Goal: Information Seeking & Learning: Learn about a topic

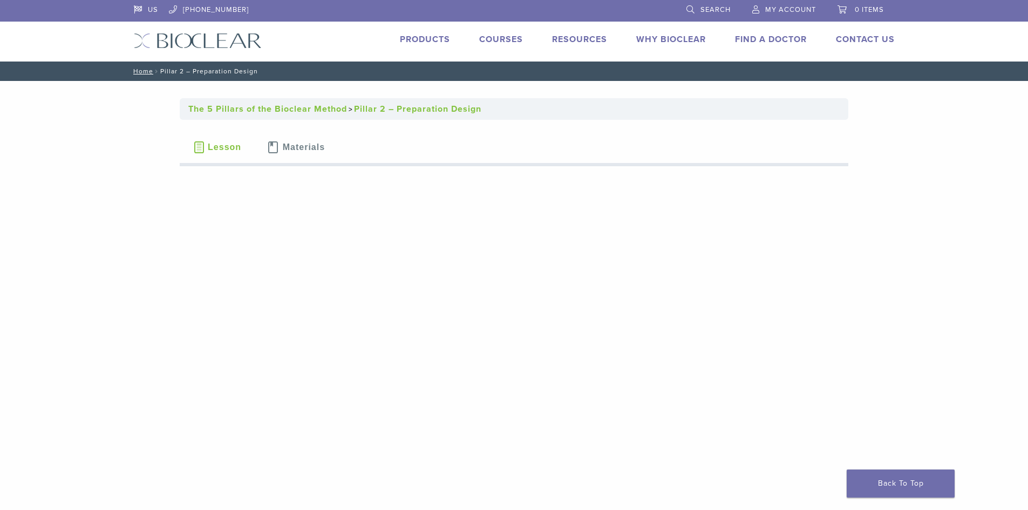
click at [497, 42] on link "Courses" at bounding box center [501, 39] width 44 height 11
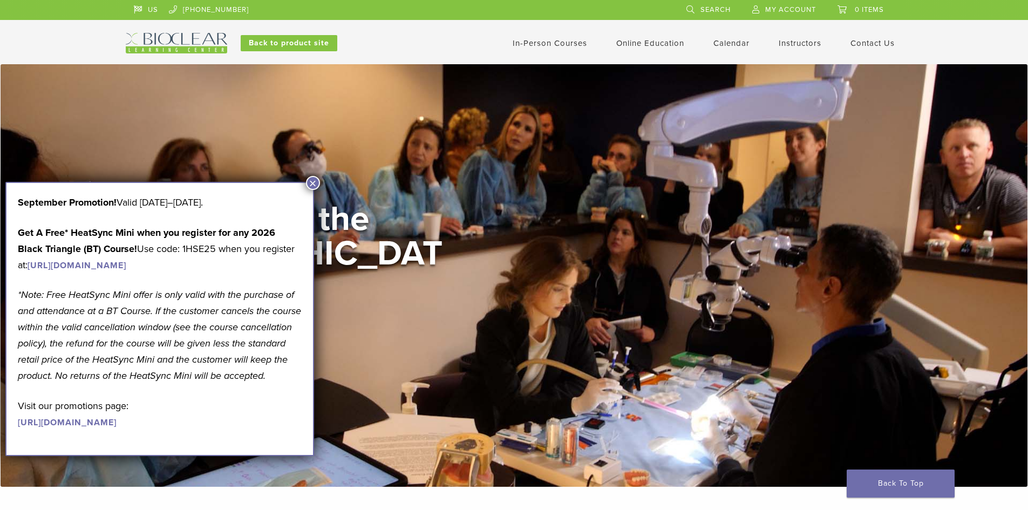
click at [310, 183] on button "×" at bounding box center [313, 183] width 14 height 14
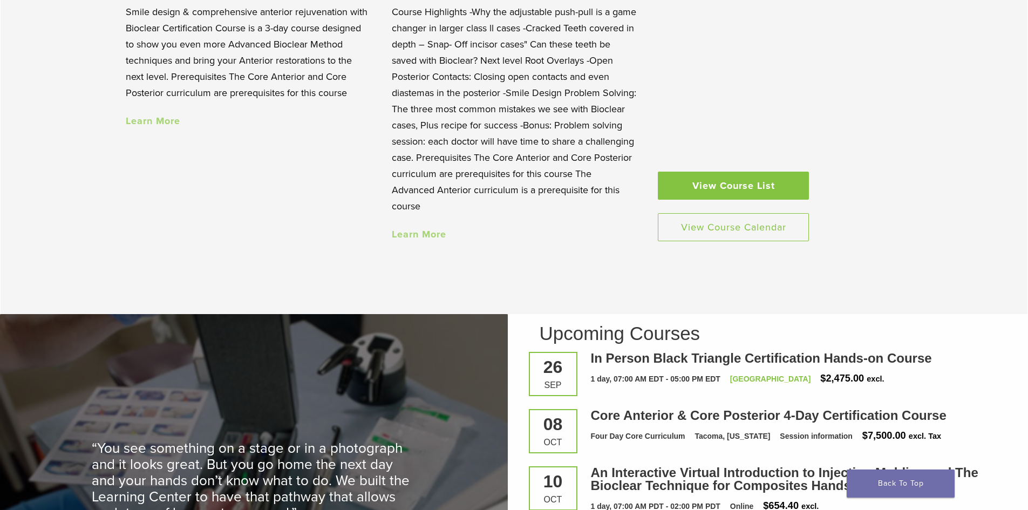
scroll to position [1241, 0]
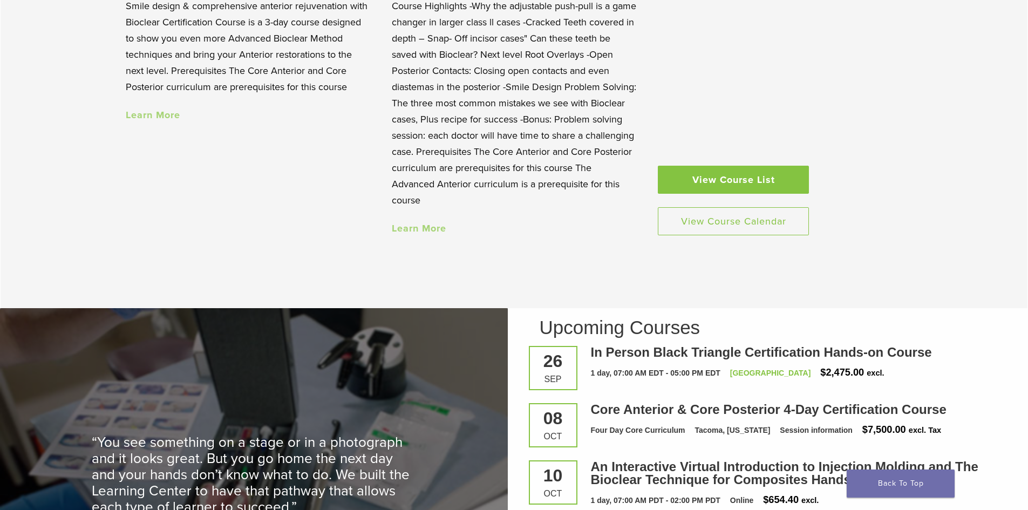
click at [734, 187] on link "View Course List" at bounding box center [733, 180] width 151 height 28
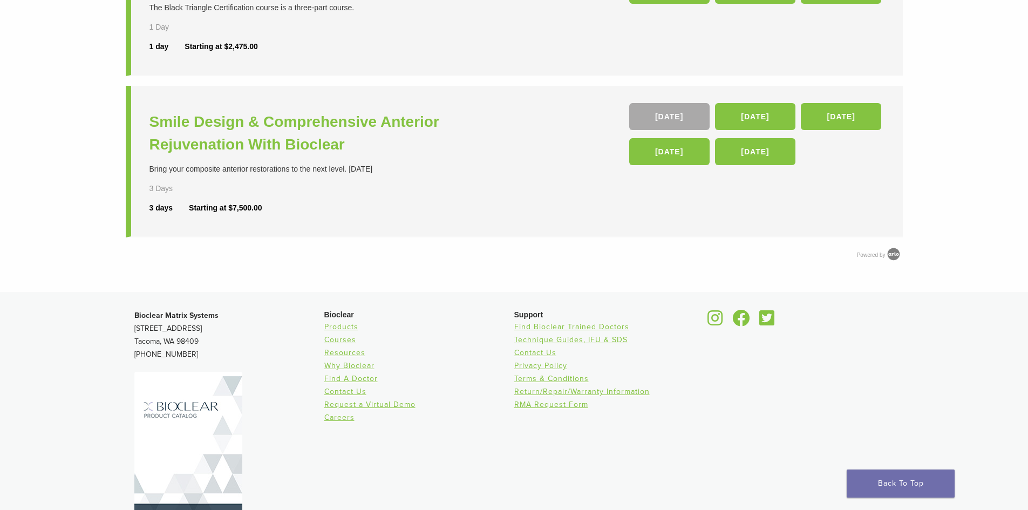
scroll to position [560, 0]
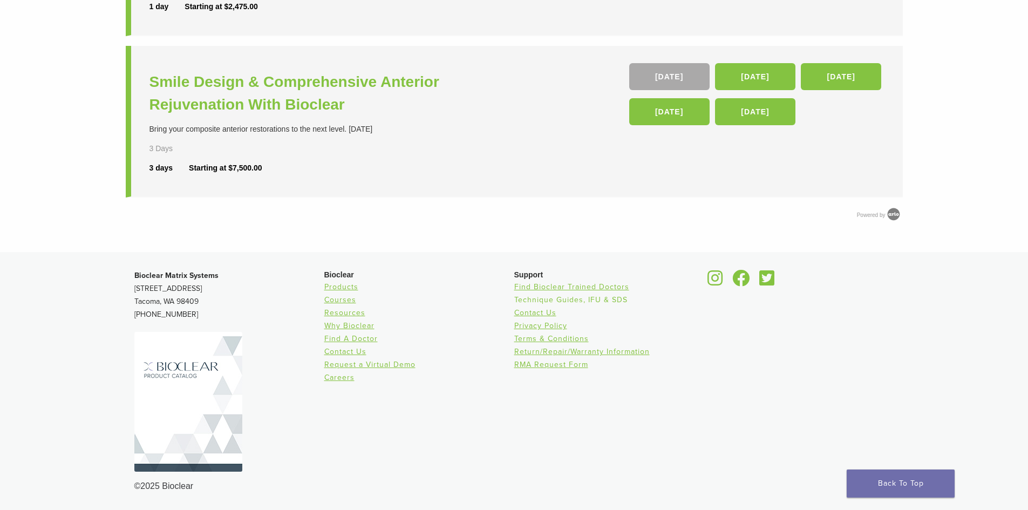
click at [547, 300] on link "Technique Guides, IFU & SDS" at bounding box center [570, 299] width 113 height 9
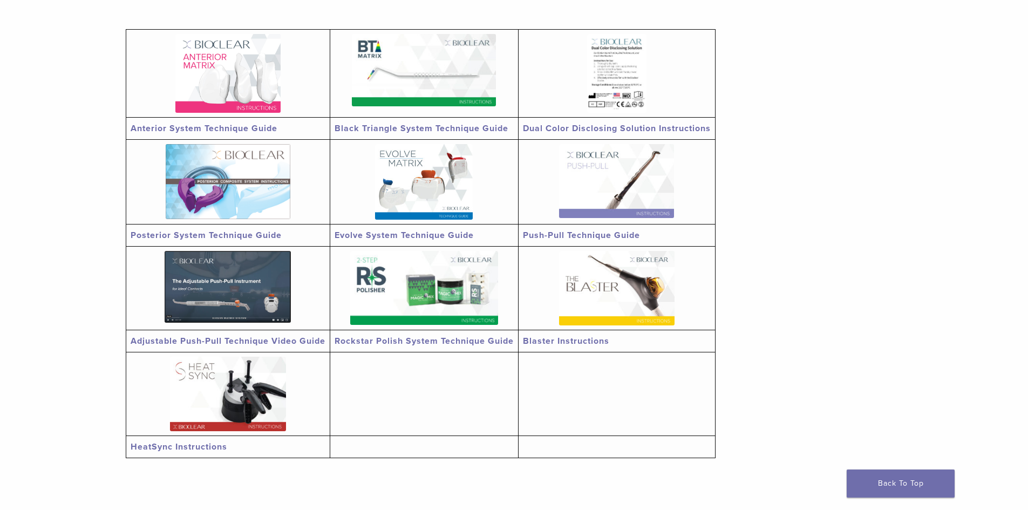
scroll to position [270, 0]
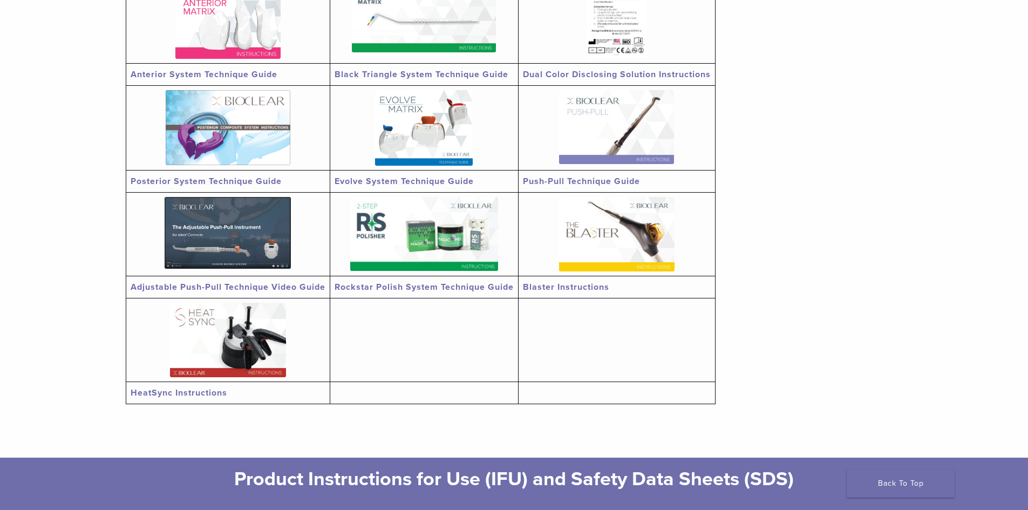
click at [612, 247] on img at bounding box center [616, 234] width 115 height 74
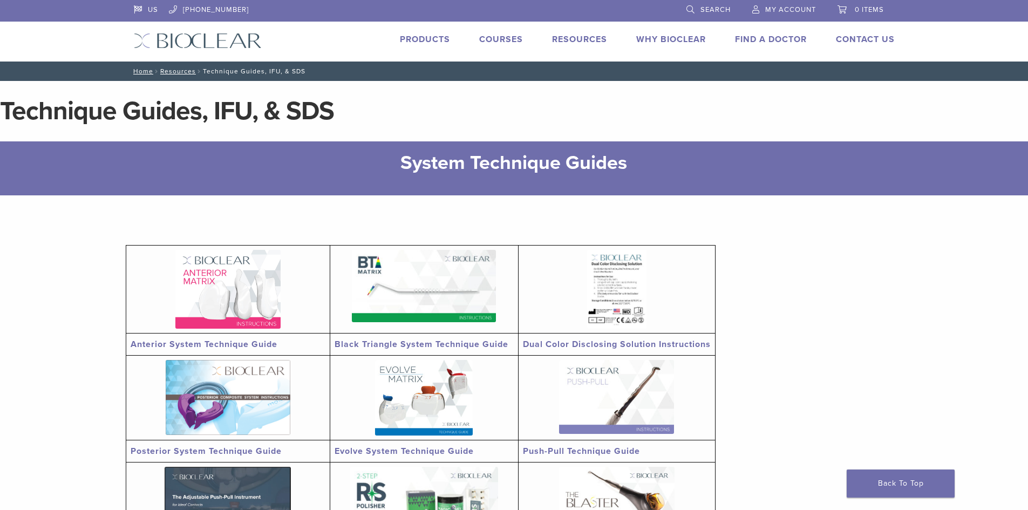
click at [433, 32] on div "US [PHONE_NUMBER] Search My Account 0 items Cart No products in the cart. Back …" at bounding box center [514, 30] width 777 height 61
click at [427, 42] on link "Products" at bounding box center [425, 39] width 50 height 11
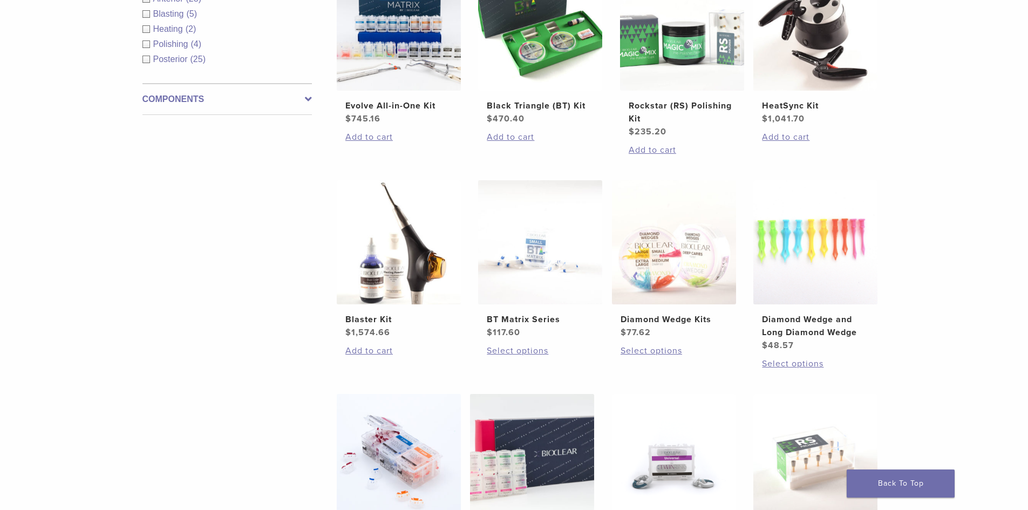
scroll to position [486, 0]
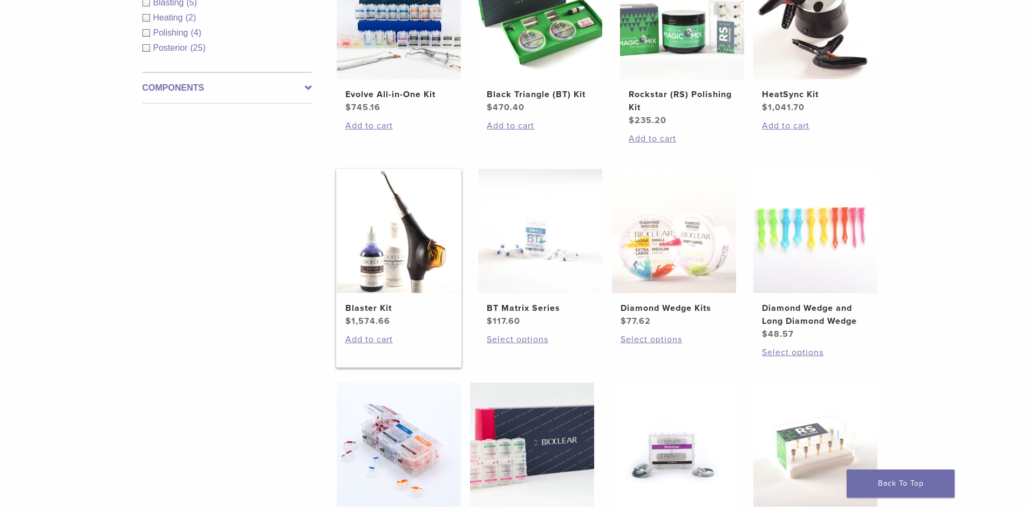
click at [387, 261] on img at bounding box center [399, 231] width 124 height 124
